Goal: Task Accomplishment & Management: Use online tool/utility

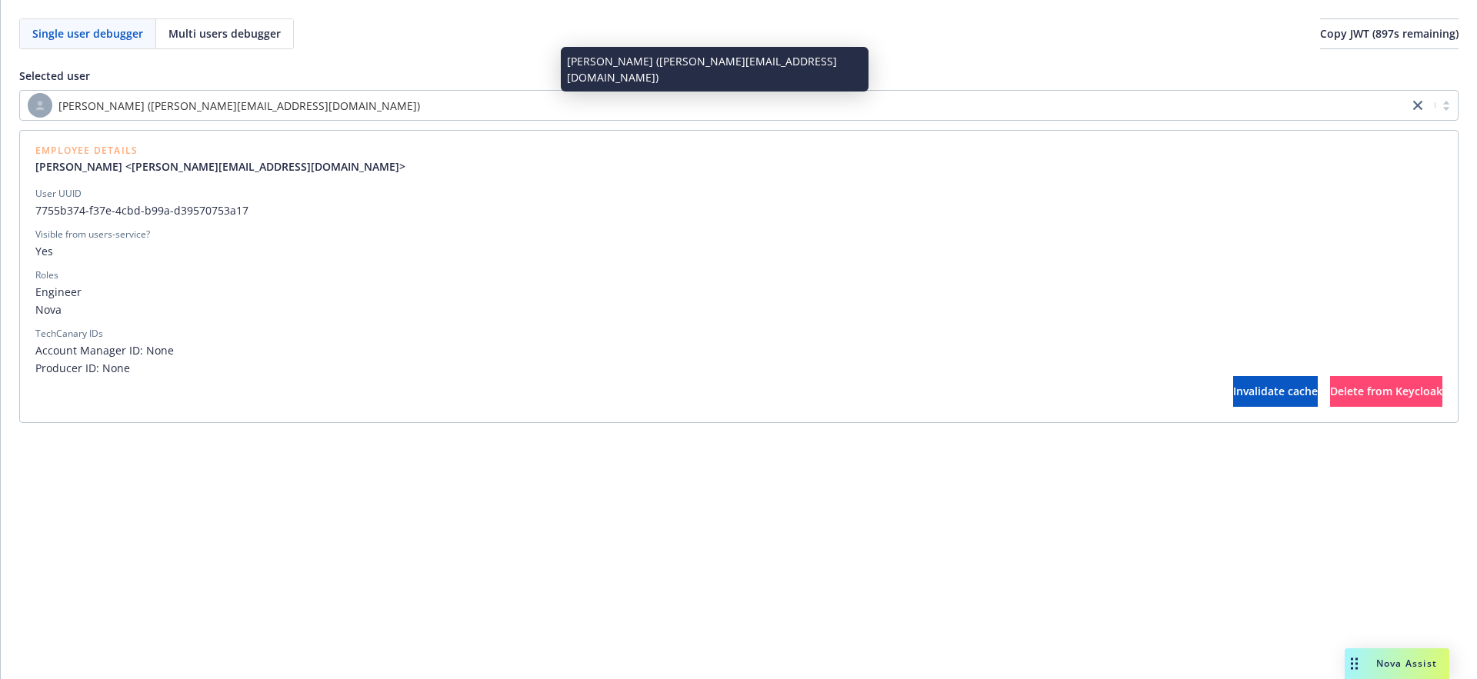
click at [321, 102] on div "[PERSON_NAME] ([PERSON_NAME][EMAIL_ADDRESS][DOMAIN_NAME])" at bounding box center [714, 105] width 1373 height 25
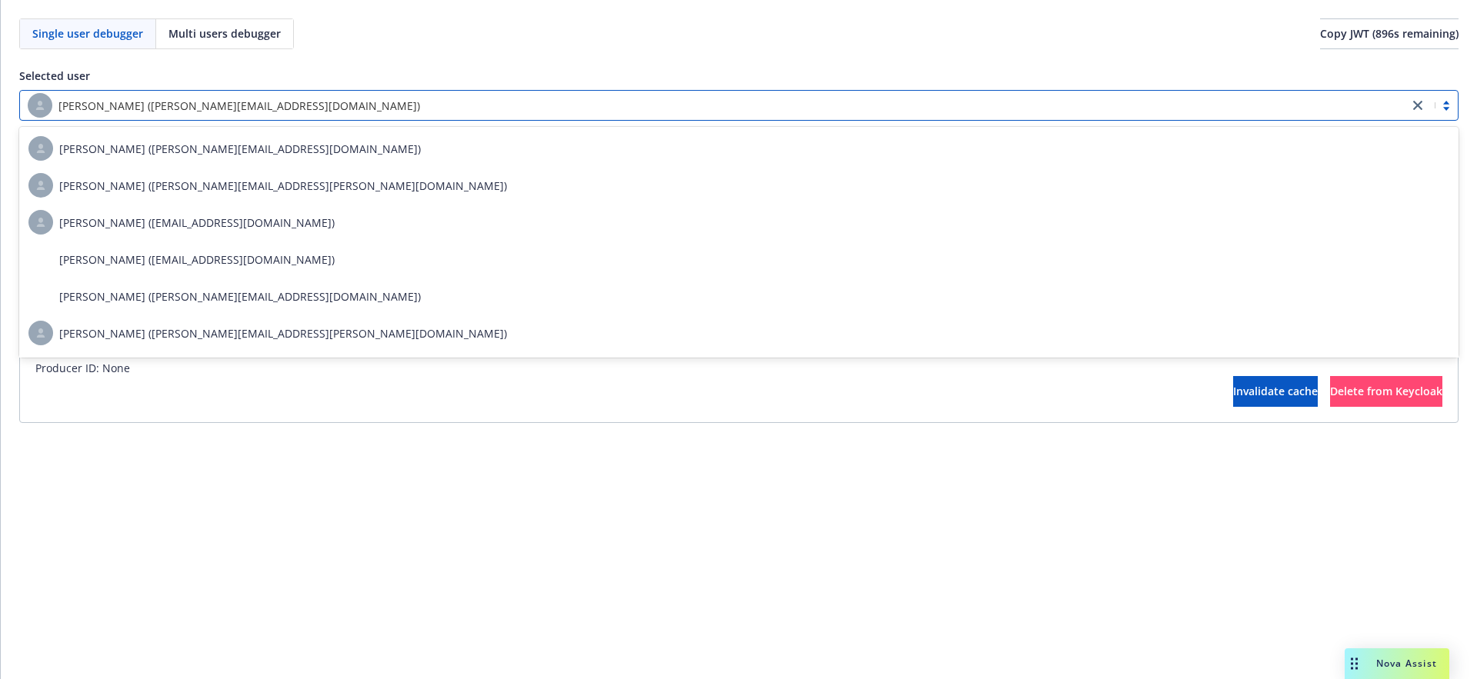
paste input "313c7055-eabd-404b-b36c-cadc3f6fef87"
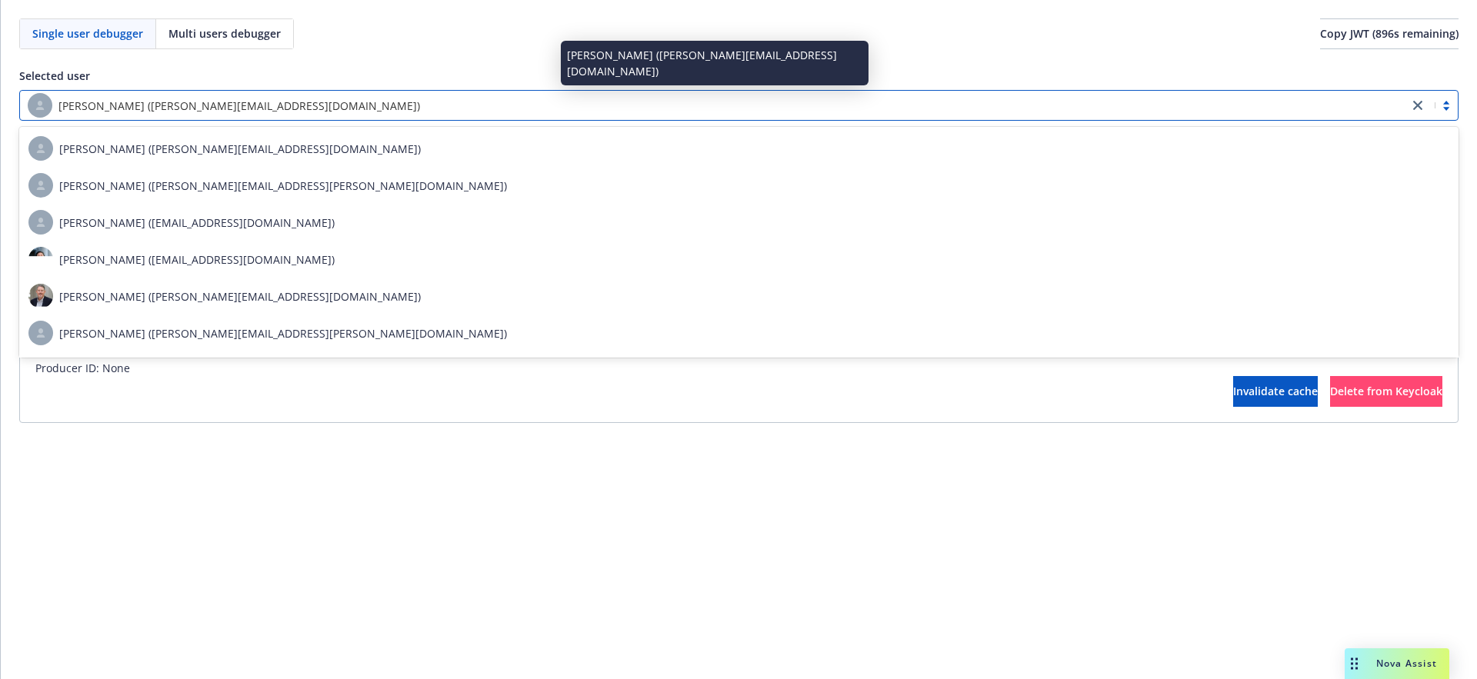
type input "313c7055-eabd-404b-b36c-cadc3f6fef87"
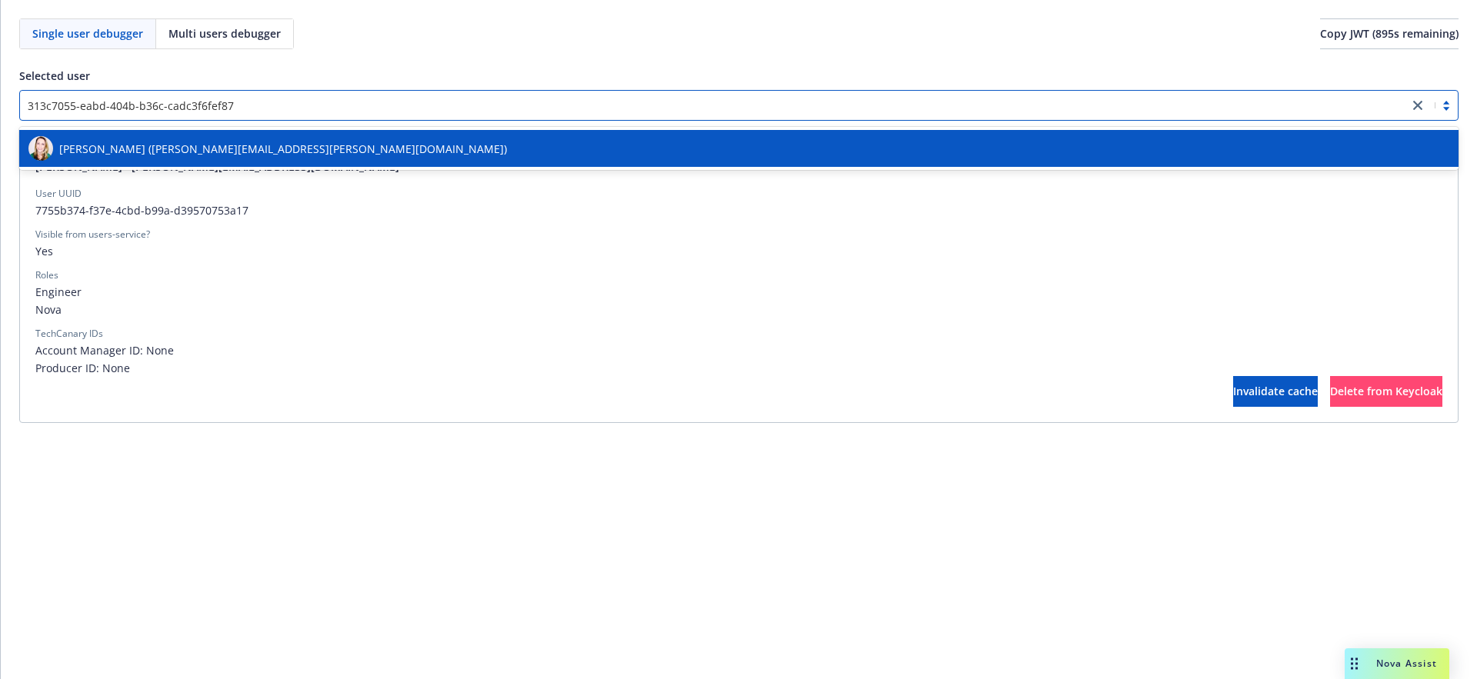
click at [319, 154] on div "[PERSON_NAME] ([PERSON_NAME][EMAIL_ADDRESS][PERSON_NAME][DOMAIN_NAME])" at bounding box center [738, 148] width 1421 height 25
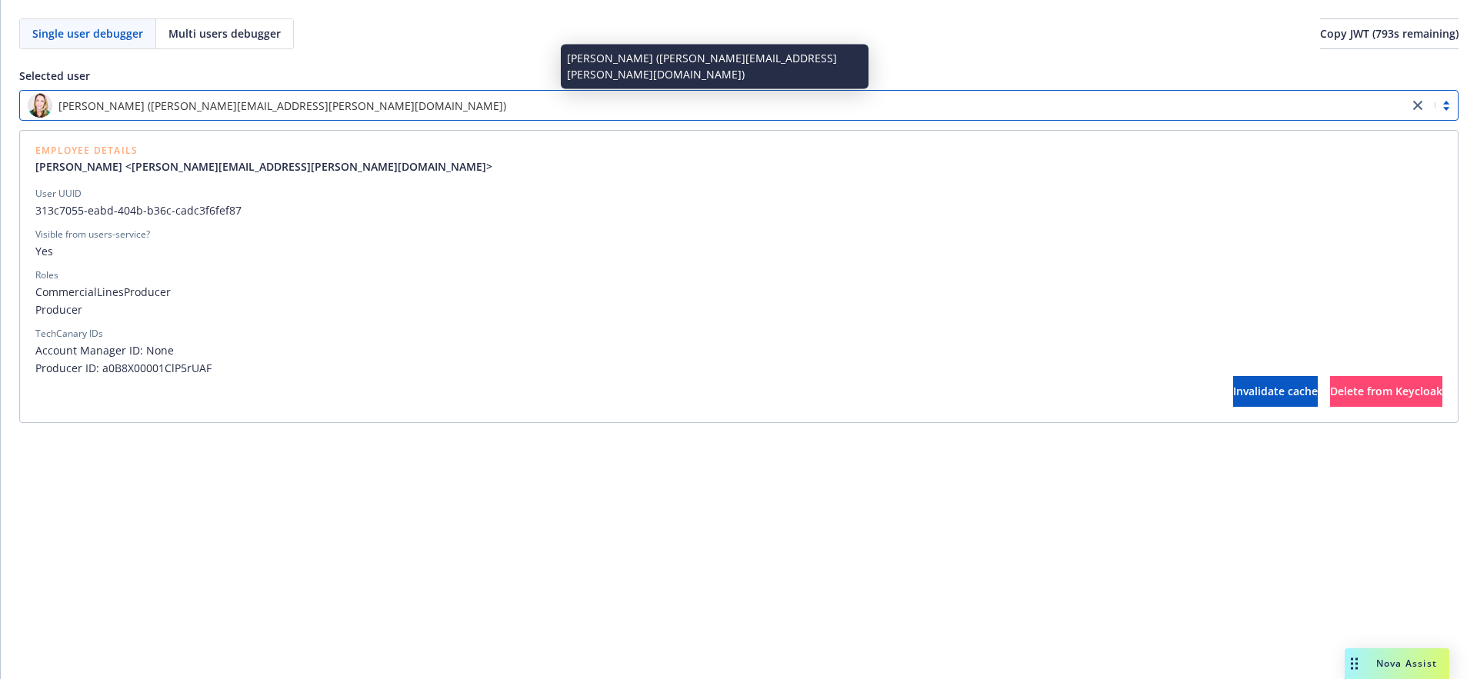
click at [262, 102] on span "[PERSON_NAME] ([PERSON_NAME][EMAIL_ADDRESS][PERSON_NAME][DOMAIN_NAME])" at bounding box center [282, 106] width 448 height 16
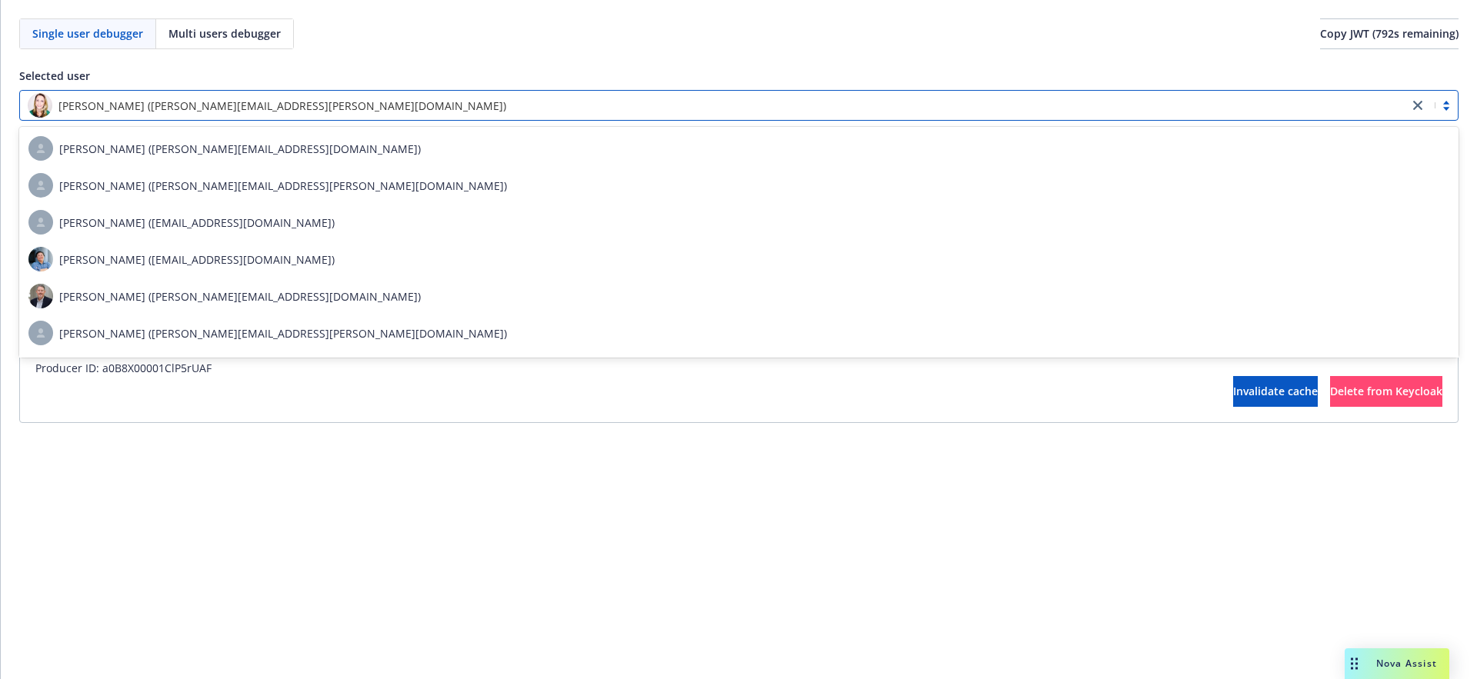
paste input "068dd7f9-94c4-43a7-86ad-1a4117fb7d71"
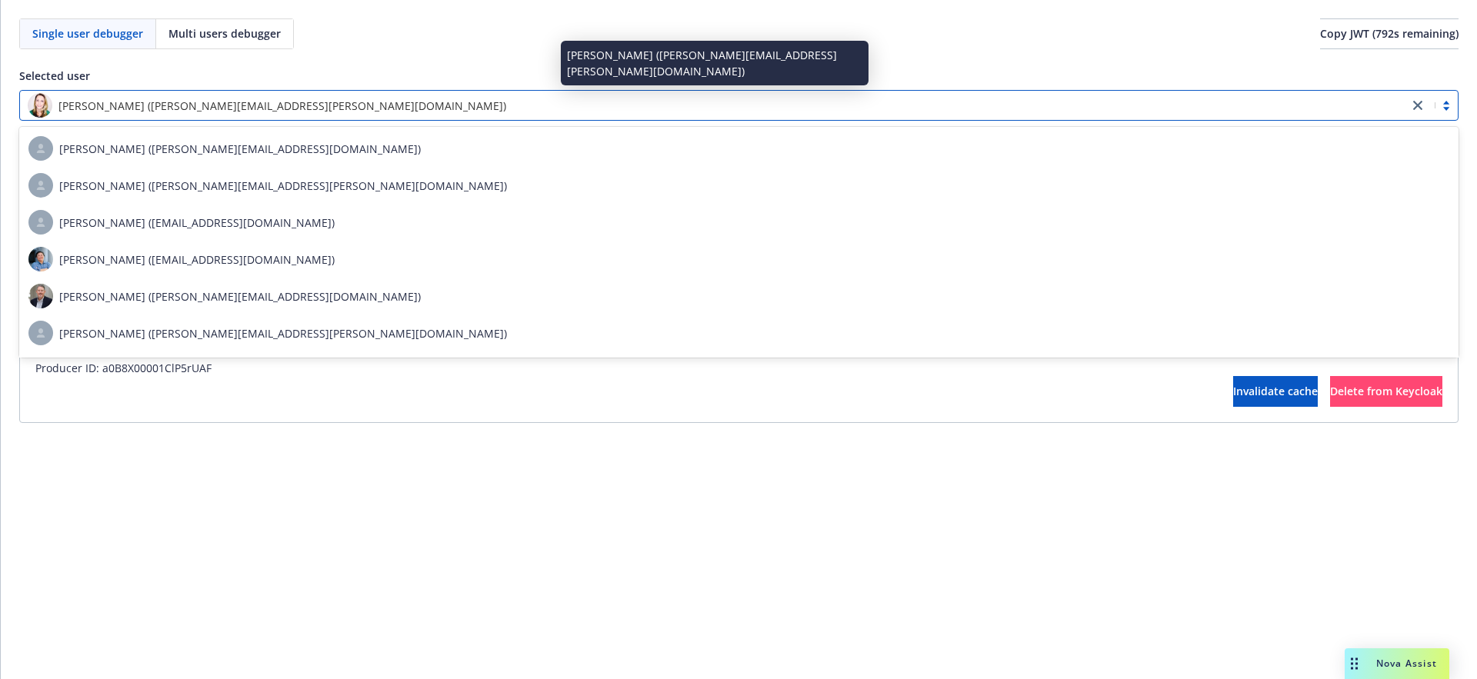
type input "068dd7f9-94c4-43a7-86ad-1a4117fb7d71"
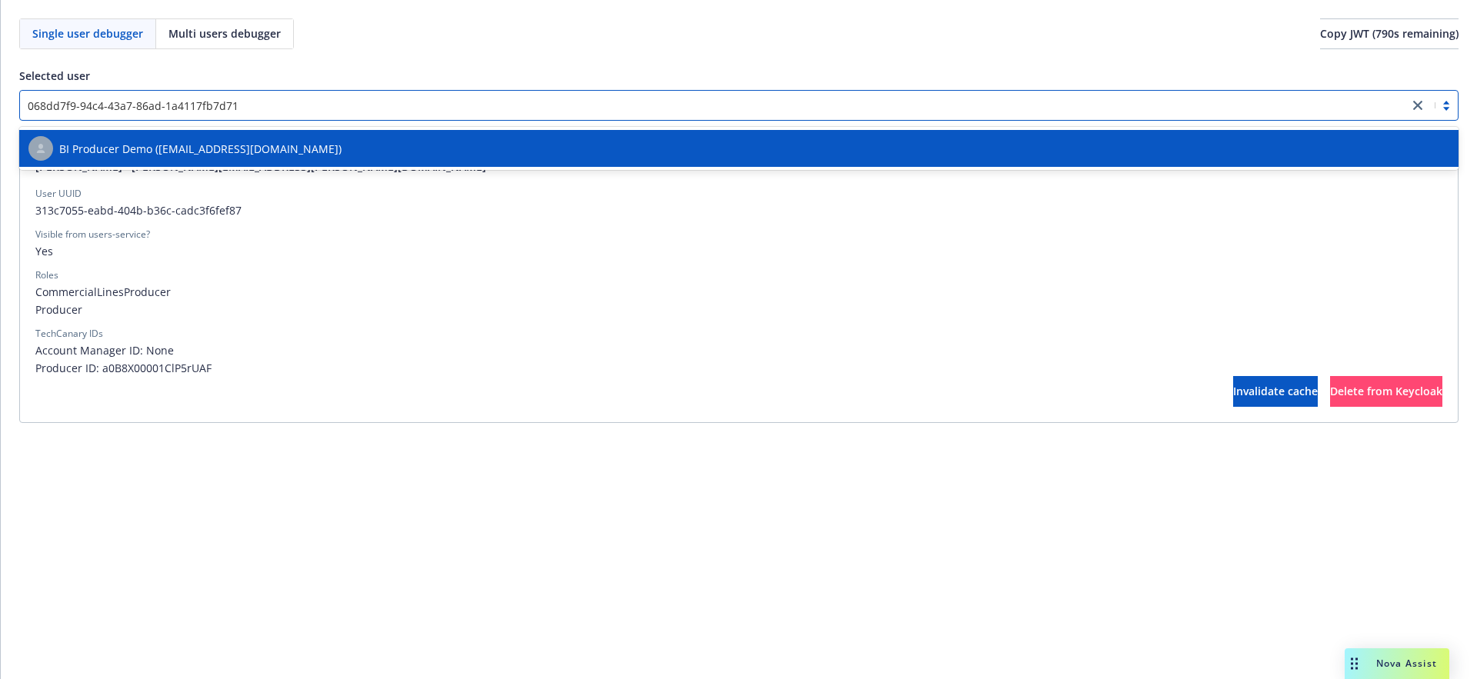
click at [246, 152] on span "BI Producer Demo ([EMAIL_ADDRESS][DOMAIN_NAME])" at bounding box center [200, 149] width 282 height 16
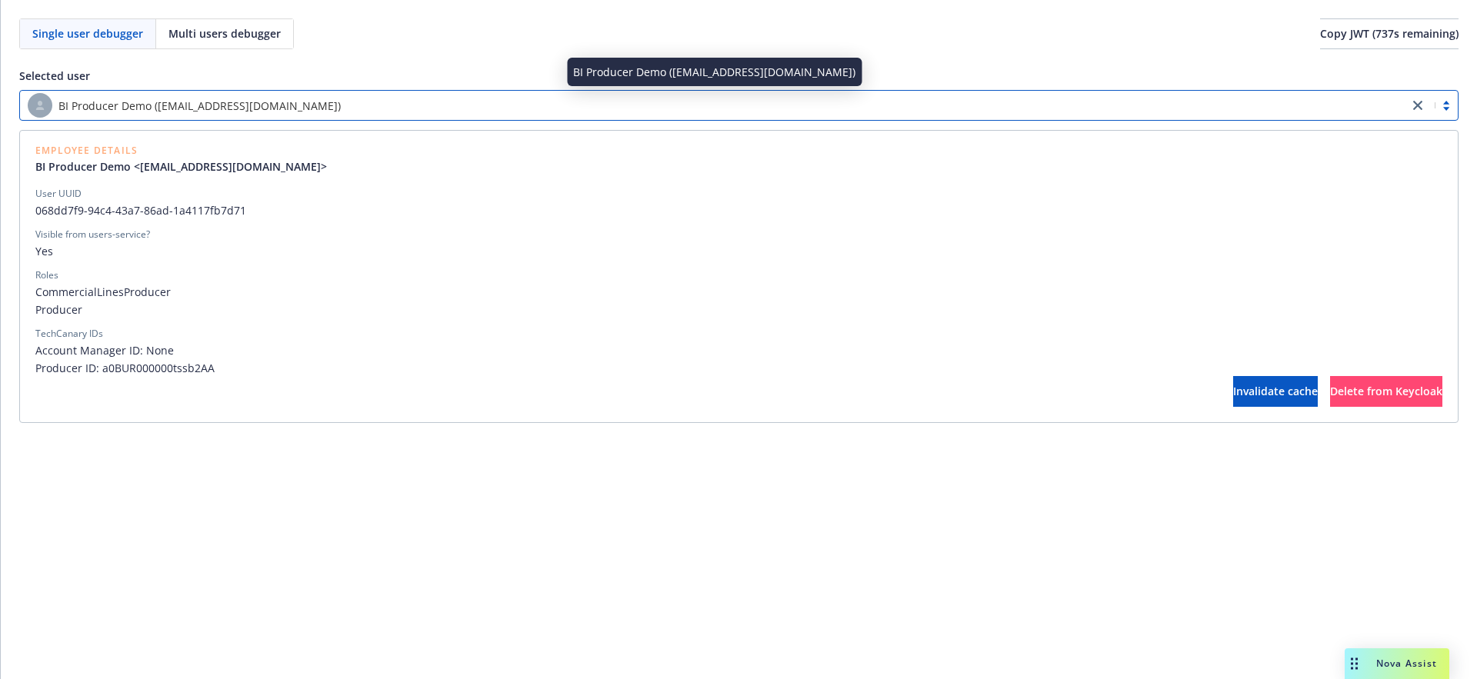
click at [186, 104] on span "BI Producer Demo ([EMAIL_ADDRESS][DOMAIN_NAME])" at bounding box center [199, 106] width 282 height 16
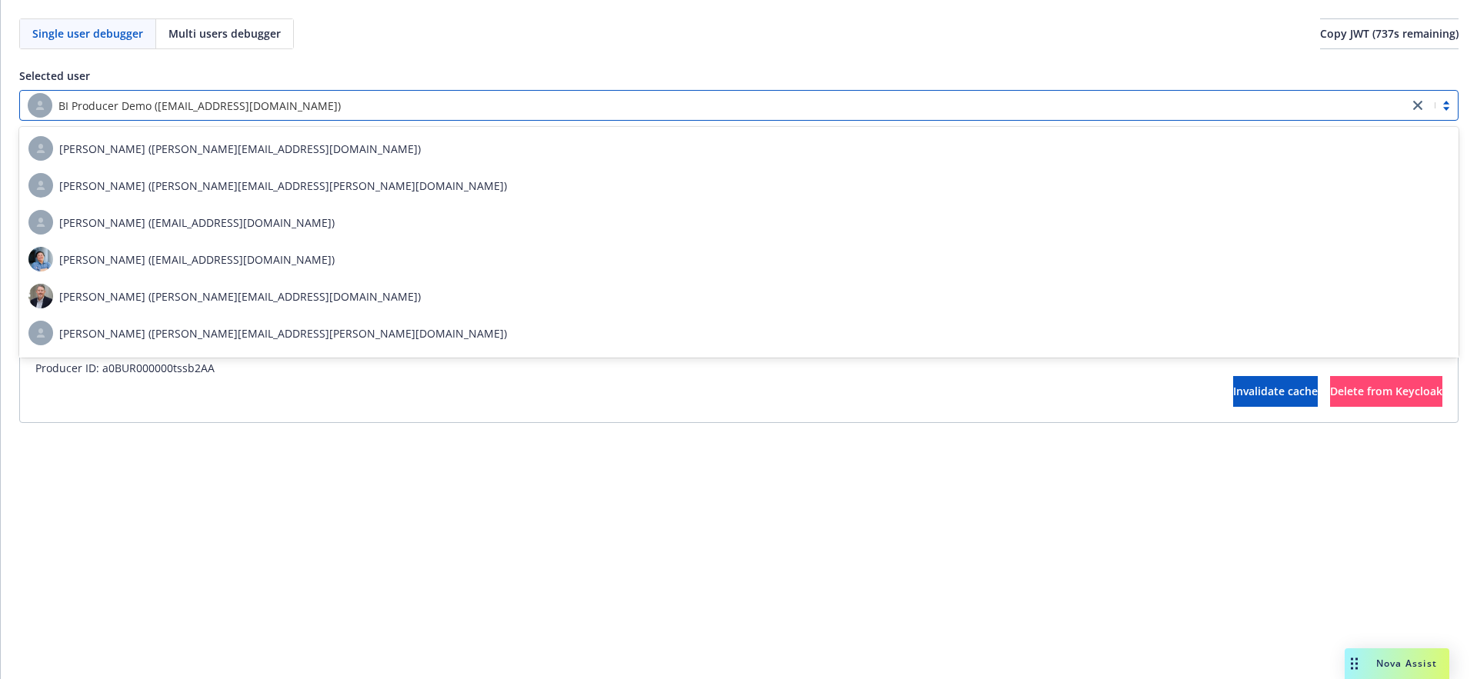
paste input "82f07208-e471-4f55-8a7a-9951642715f6"
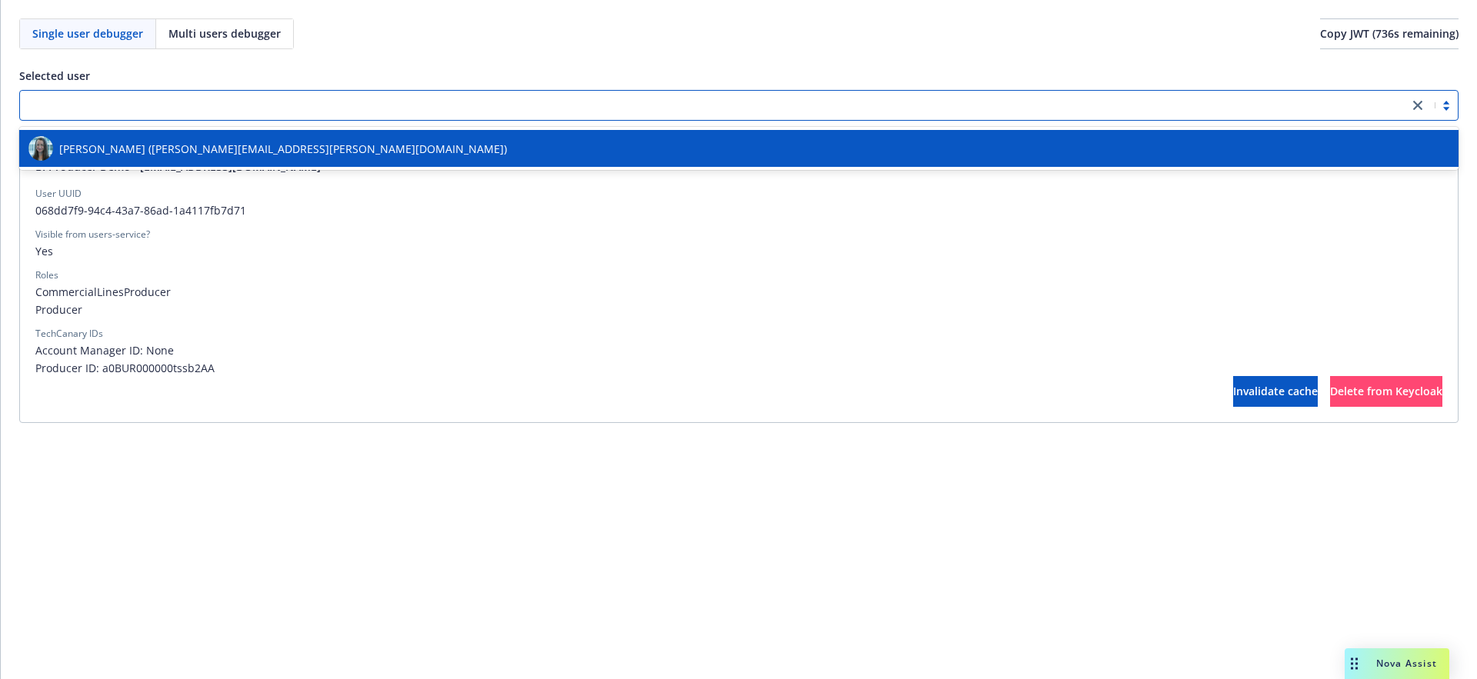
type input "82f07208-e471-4f55-8a7a-9951642715f6"
click at [161, 151] on span "[PERSON_NAME] ([PERSON_NAME][EMAIL_ADDRESS][PERSON_NAME][DOMAIN_NAME])" at bounding box center [283, 149] width 448 height 16
